Goal: Transaction & Acquisition: Purchase product/service

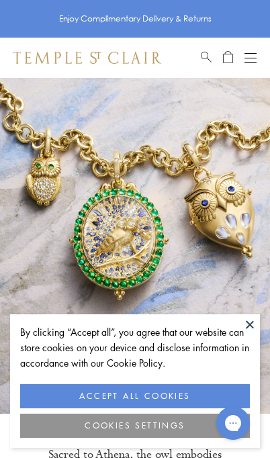
click at [247, 325] on button at bounding box center [250, 325] width 20 height 20
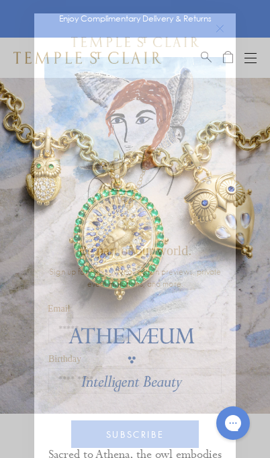
click at [223, 26] on icon "Close dialog" at bounding box center [220, 29] width 7 height 7
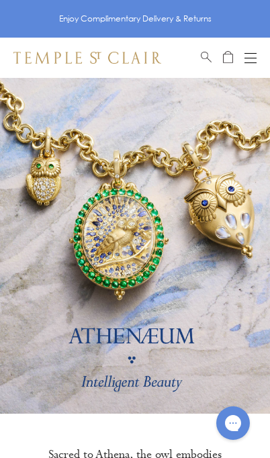
click at [259, 54] on div "Shop Shop Categories Amulets Pendants & Charms Lockets Chains & Leather Cords E…" at bounding box center [135, 58] width 270 height 40
click at [257, 50] on div "Shop Shop Categories Amulets Pendants & Charms Lockets Chains & Leather Cords E…" at bounding box center [135, 58] width 270 height 40
click at [250, 59] on button "Open navigation" at bounding box center [251, 58] width 12 height 16
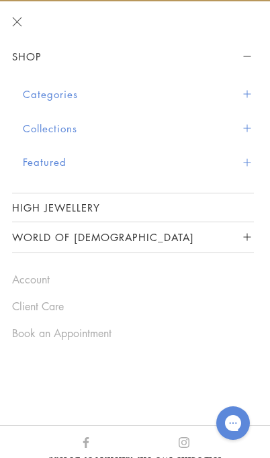
click at [239, 100] on button "Categories" at bounding box center [138, 94] width 231 height 34
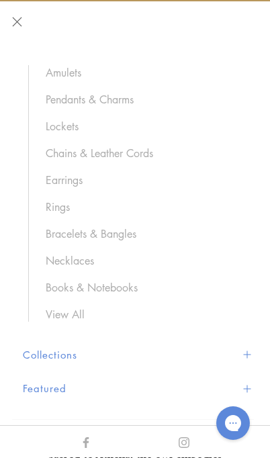
scroll to position [70, 0]
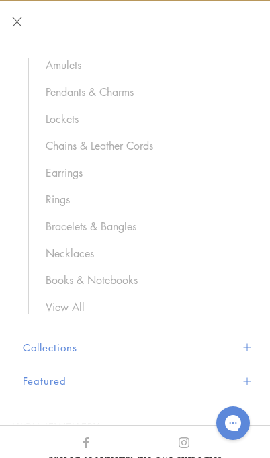
click at [151, 144] on link "Chains & Leather Cords" at bounding box center [143, 145] width 195 height 15
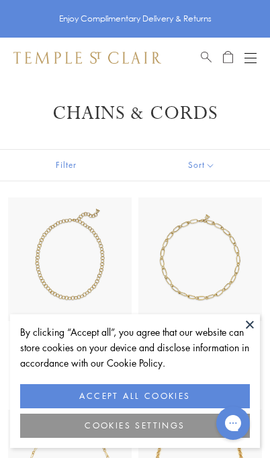
click at [256, 330] on button at bounding box center [250, 325] width 20 height 20
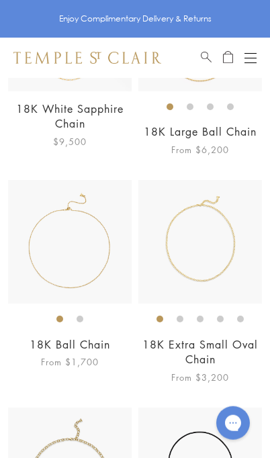
scroll to position [1350, 0]
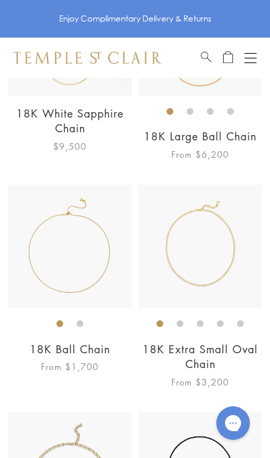
click at [76, 278] on img at bounding box center [70, 247] width 124 height 124
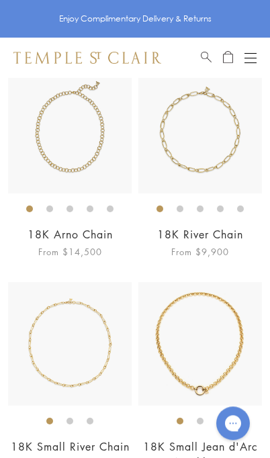
scroll to position [0, 0]
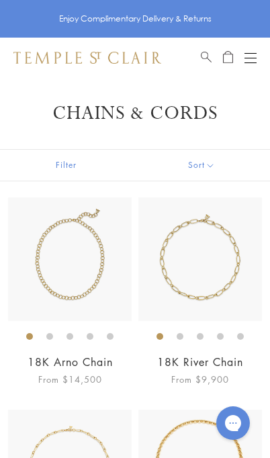
click at [249, 63] on div "Open navigation" at bounding box center [251, 63] width 12 height 1
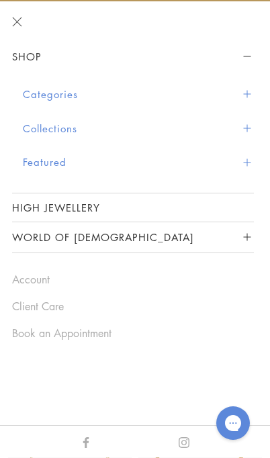
click at [244, 101] on button "Categories" at bounding box center [138, 94] width 231 height 34
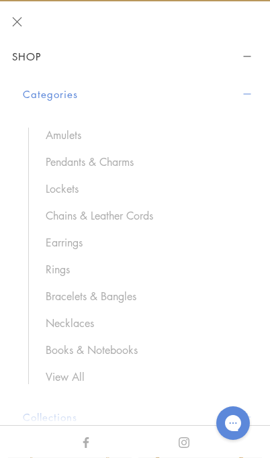
click at [122, 158] on link "Pendants & Charms" at bounding box center [143, 162] width 195 height 15
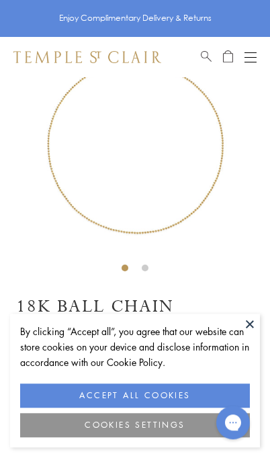
scroll to position [78, 0]
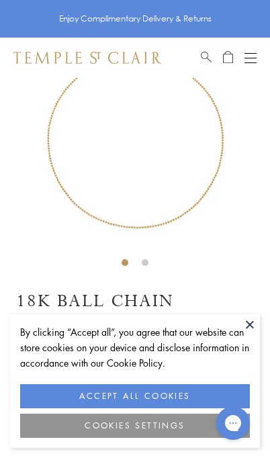
click at [253, 332] on button at bounding box center [250, 325] width 20 height 20
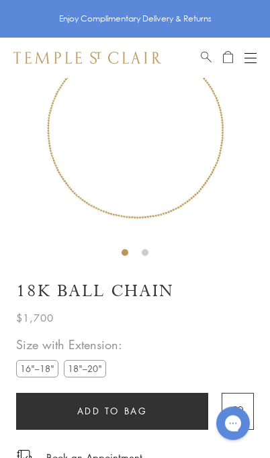
scroll to position [106, 0]
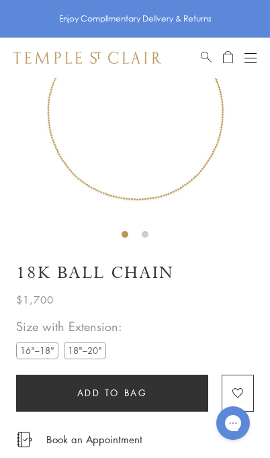
click at [91, 350] on label "18"–20"" at bounding box center [85, 350] width 42 height 17
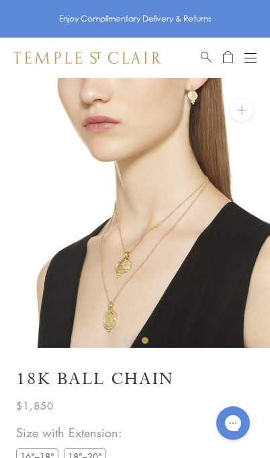
click at [134, 283] on img at bounding box center [136, 213] width 270 height 270
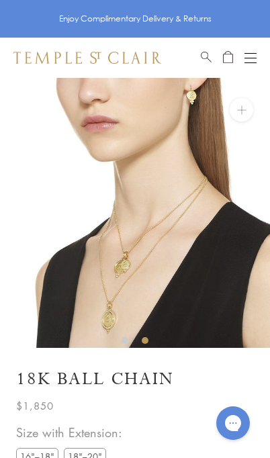
click at [243, 124] on img at bounding box center [135, 213] width 270 height 270
click at [248, 112] on button at bounding box center [242, 110] width 24 height 24
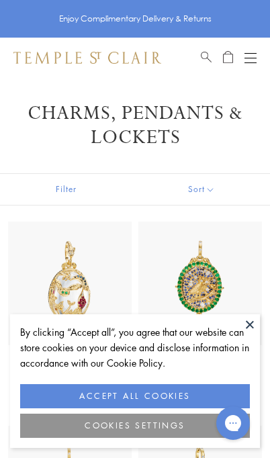
click at [247, 331] on button at bounding box center [250, 325] width 20 height 20
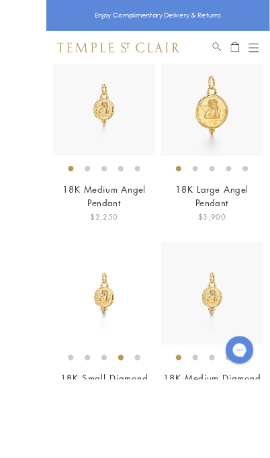
scroll to position [1867, 0]
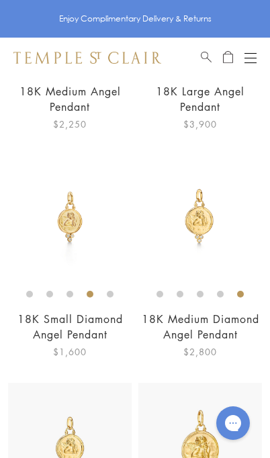
click at [216, 270] on img at bounding box center [200, 217] width 124 height 124
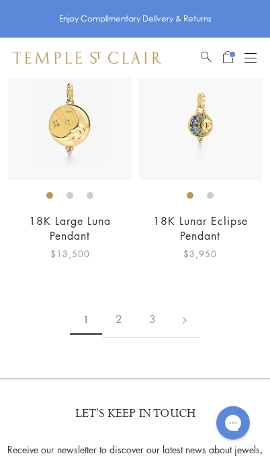
scroll to position [7207, 0]
click at [194, 338] on link at bounding box center [184, 319] width 31 height 37
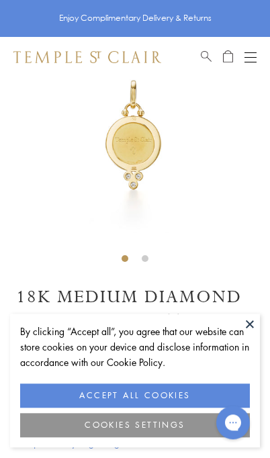
scroll to position [78, 0]
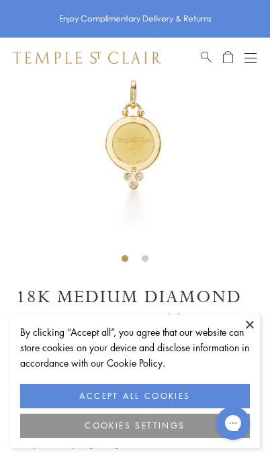
click at [257, 331] on button at bounding box center [250, 325] width 20 height 20
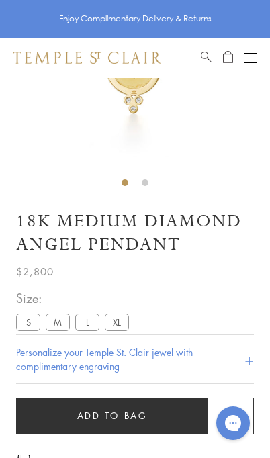
click at [83, 316] on label "L" at bounding box center [87, 322] width 24 height 17
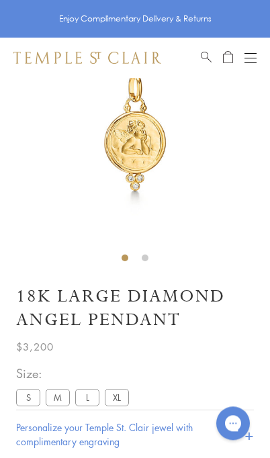
scroll to position [78, 0]
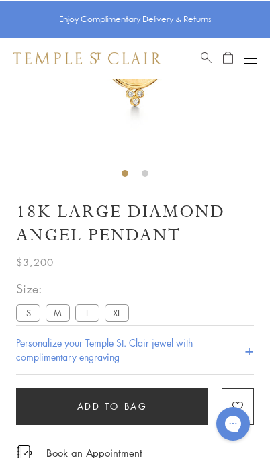
click at [151, 411] on button "Add to bag" at bounding box center [112, 406] width 192 height 37
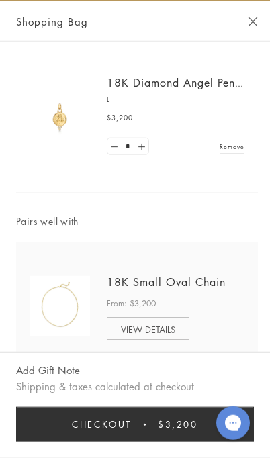
scroll to position [713, 0]
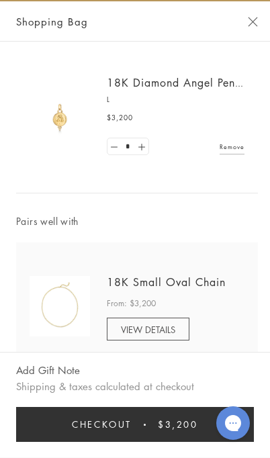
click at [251, 17] on button "Close Shopping Bag" at bounding box center [253, 22] width 10 height 10
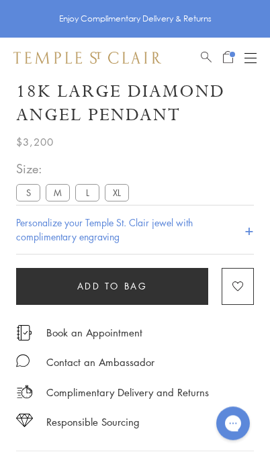
scroll to position [282, 0]
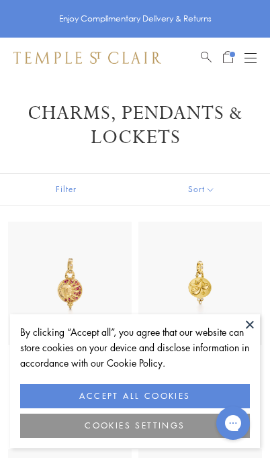
click at [254, 315] on button at bounding box center [250, 325] width 20 height 20
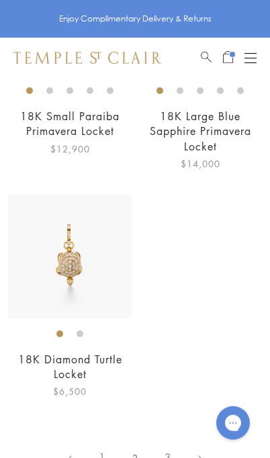
scroll to position [6376, 0]
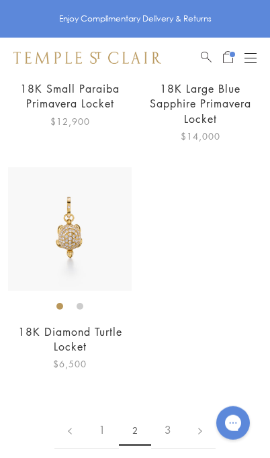
click at [176, 427] on link "3" at bounding box center [168, 430] width 34 height 37
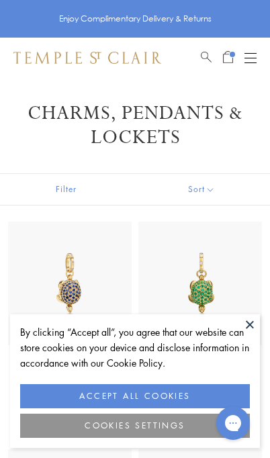
click at [249, 51] on button "Open navigation" at bounding box center [251, 58] width 12 height 16
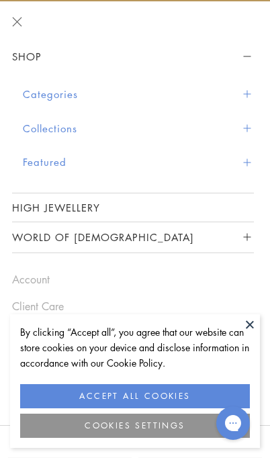
click at [246, 91] on span "Sidebar navigation" at bounding box center [246, 94] width 7 height 7
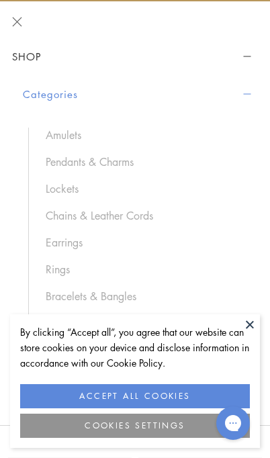
click at [86, 128] on link "Amulets" at bounding box center [143, 135] width 195 height 15
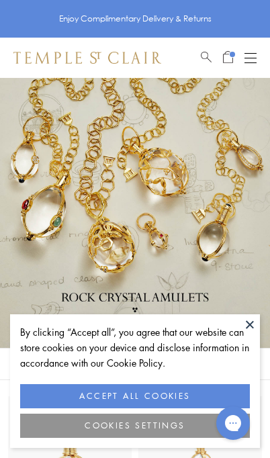
click at [251, 325] on button at bounding box center [250, 325] width 20 height 20
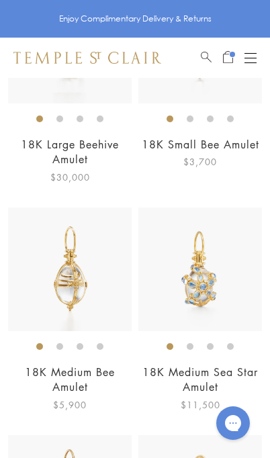
scroll to position [5835, 0]
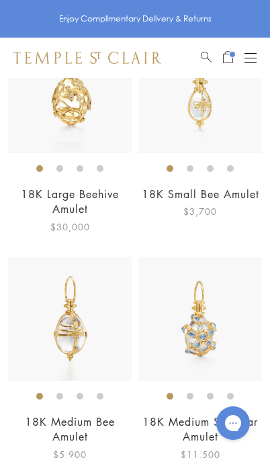
click at [263, 45] on div "Shop Shop Categories Amulets Pendants & Charms Lockets Chains & Leather Cords E…" at bounding box center [135, 58] width 270 height 40
click at [246, 65] on button "Open navigation" at bounding box center [251, 58] width 12 height 16
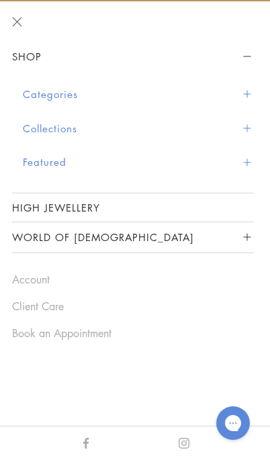
click at [239, 97] on button "Categories" at bounding box center [138, 94] width 231 height 34
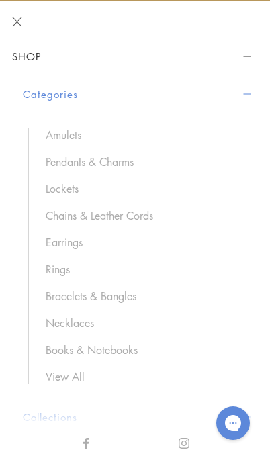
click at [143, 163] on link "Pendants & Charms" at bounding box center [143, 162] width 195 height 15
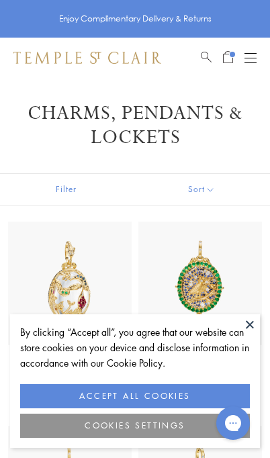
click at [261, 247] on img at bounding box center [200, 284] width 124 height 124
click at [252, 328] on button at bounding box center [250, 325] width 20 height 20
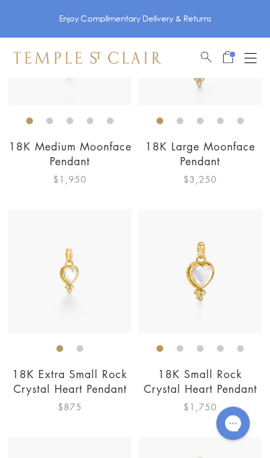
scroll to position [2966, 0]
click at [210, 304] on img at bounding box center [200, 272] width 124 height 124
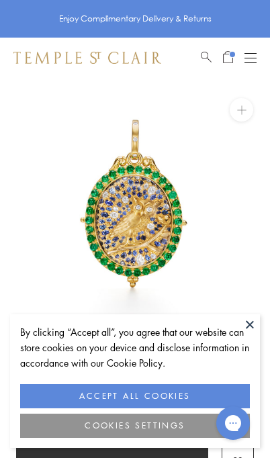
click at [246, 334] on button at bounding box center [250, 325] width 20 height 20
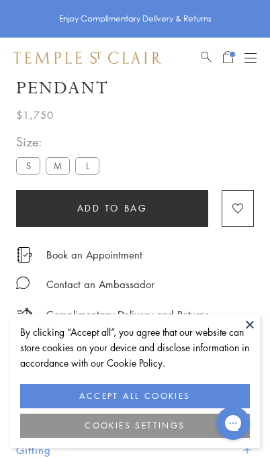
scroll to position [78, 0]
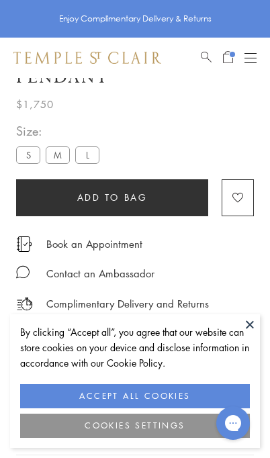
click at [251, 320] on button at bounding box center [250, 325] width 20 height 20
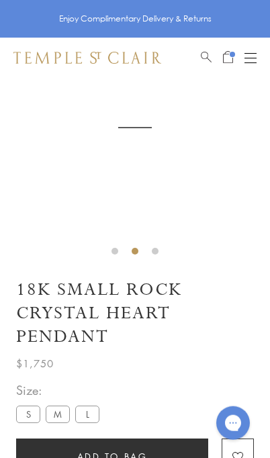
scroll to position [86, 0]
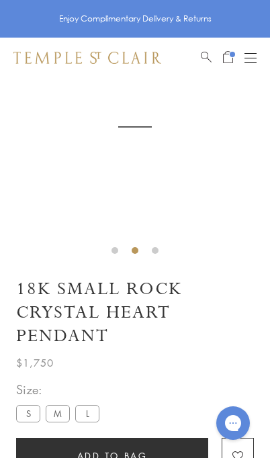
click at [50, 415] on label "M" at bounding box center [58, 413] width 24 height 17
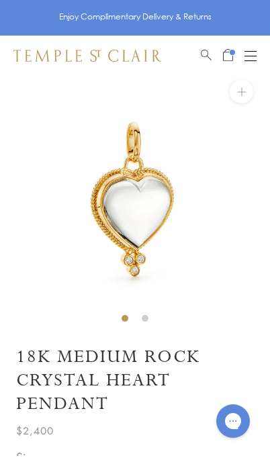
scroll to position [18, 0]
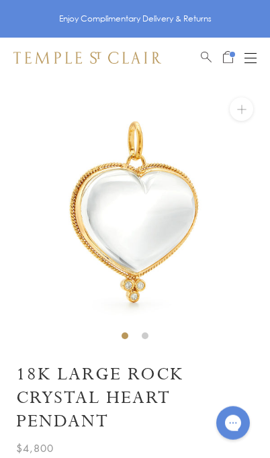
scroll to position [1, 0]
